Goal: Information Seeking & Learning: Understand process/instructions

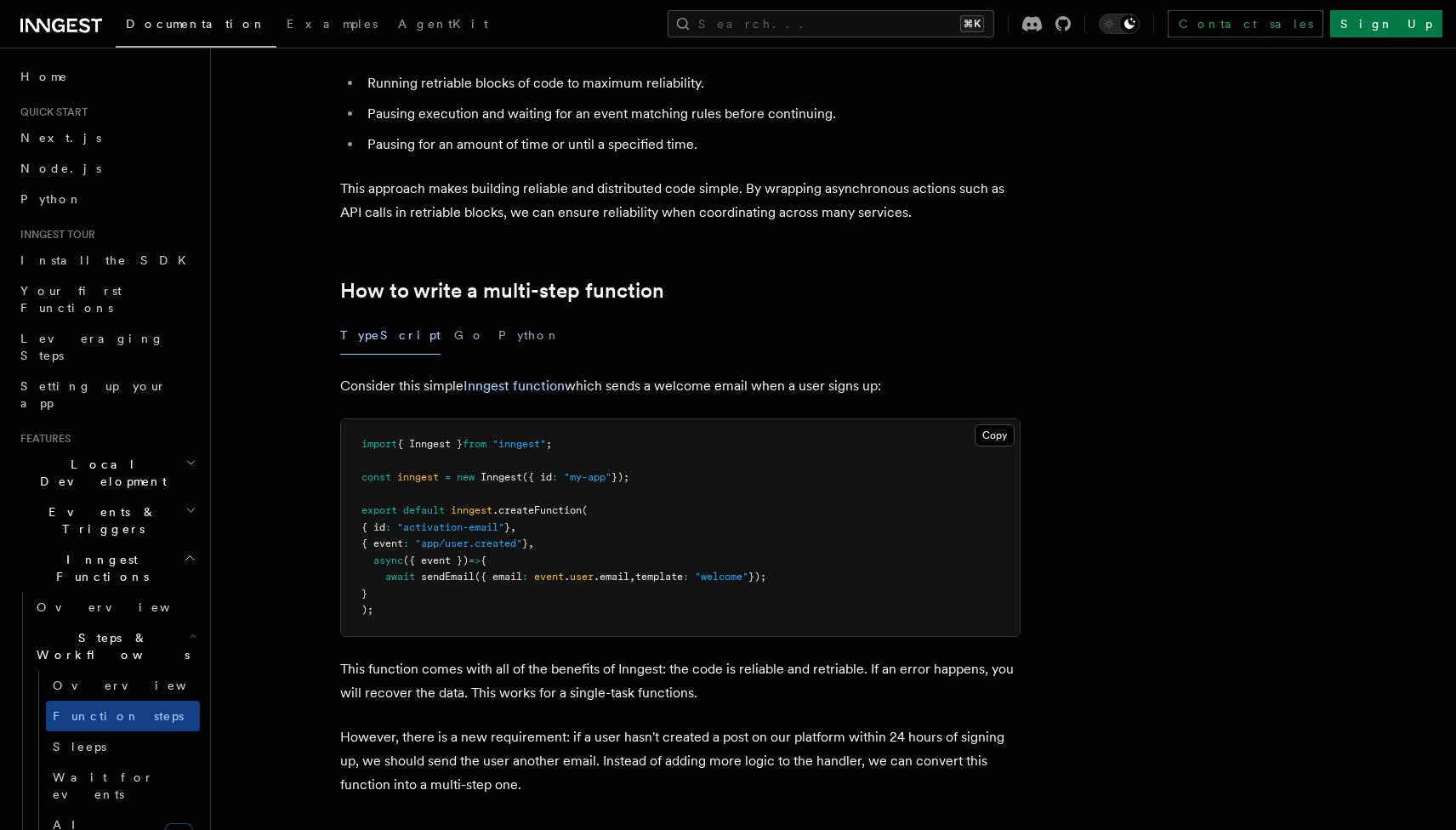
scroll to position [392, 0]
